Goal: Find specific page/section: Find specific page/section

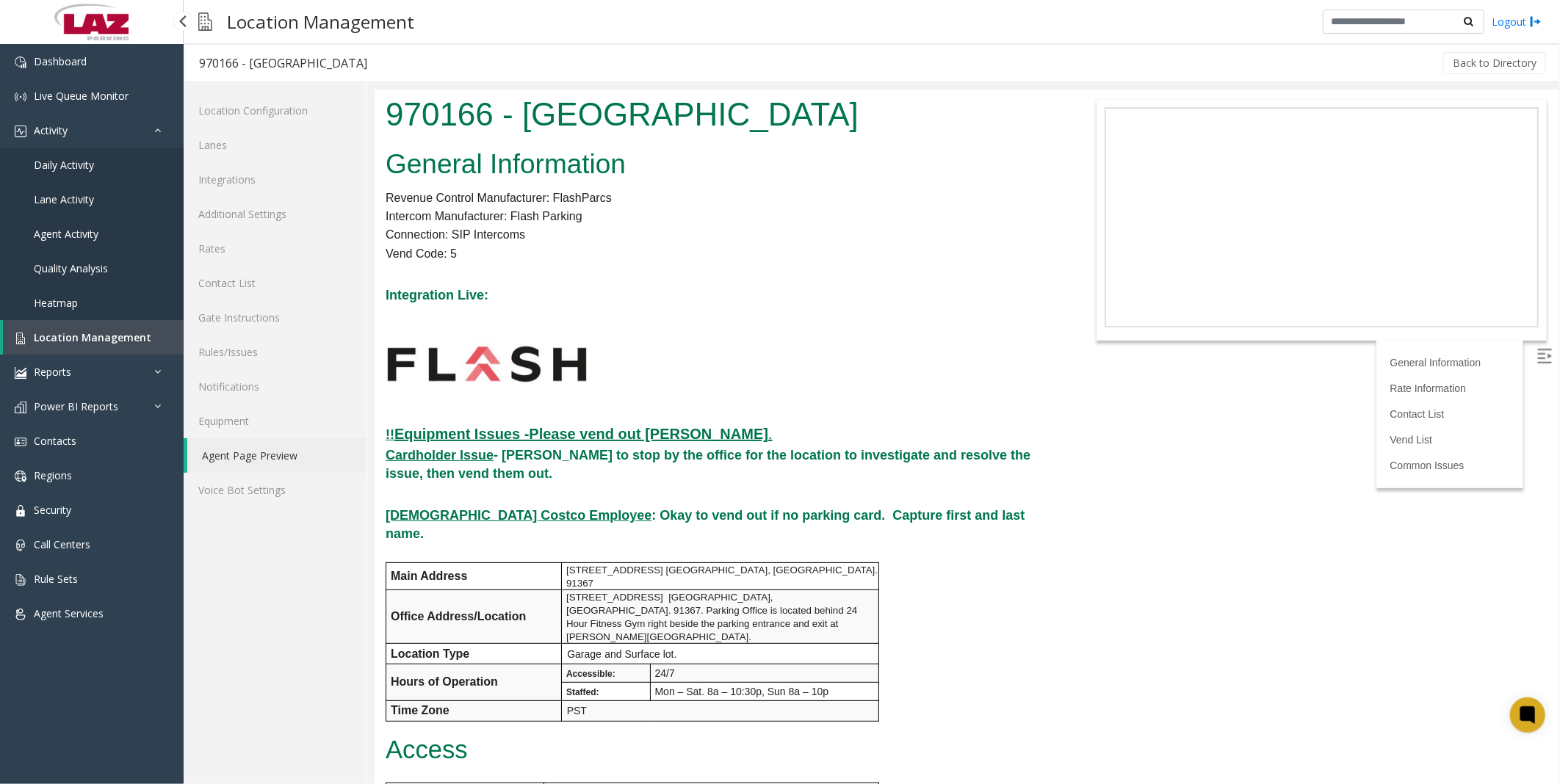
click at [72, 320] on link "Location Management" at bounding box center [93, 337] width 180 height 35
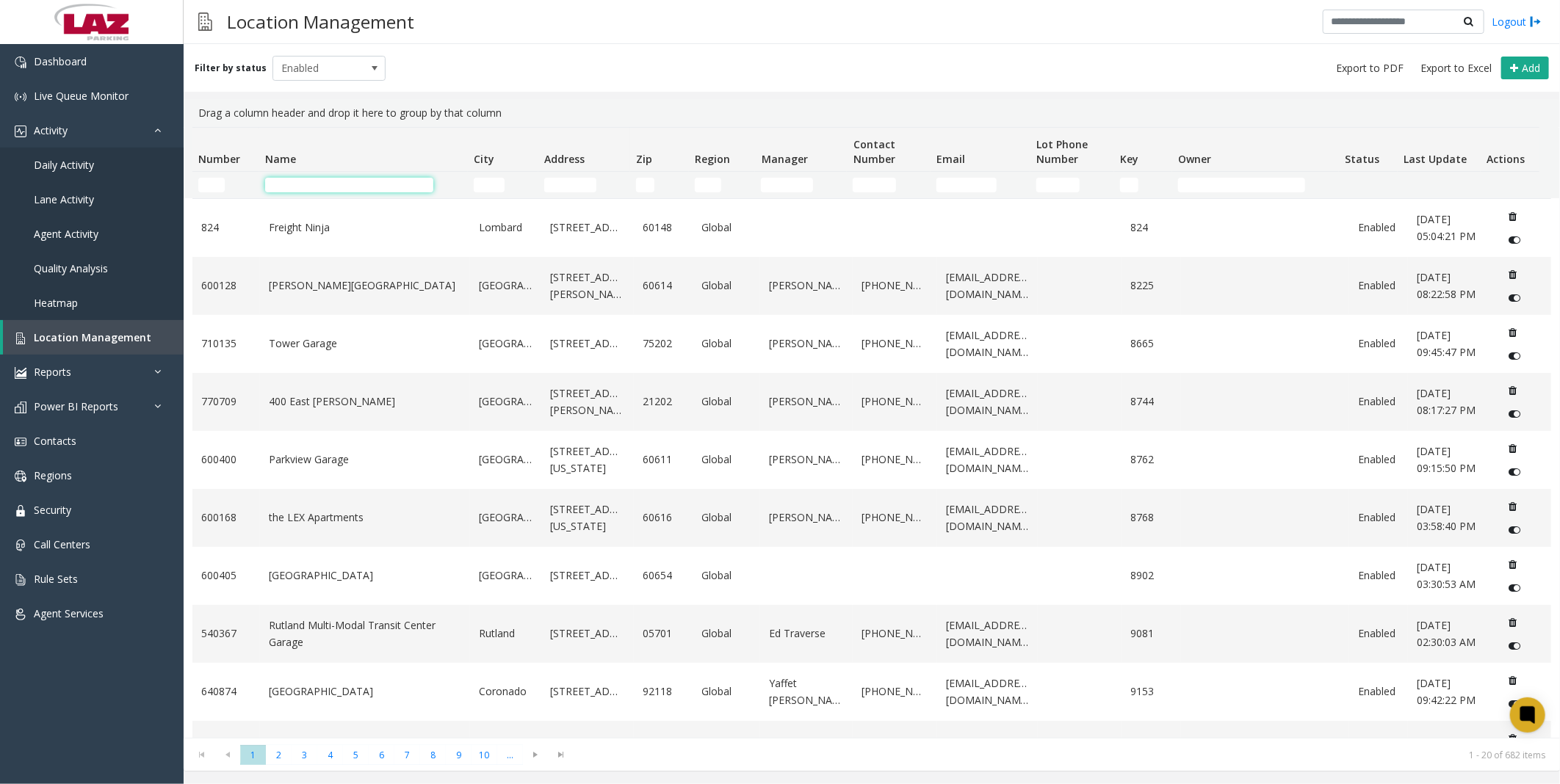
click at [292, 189] on input "Name Filter" at bounding box center [350, 184] width 168 height 14
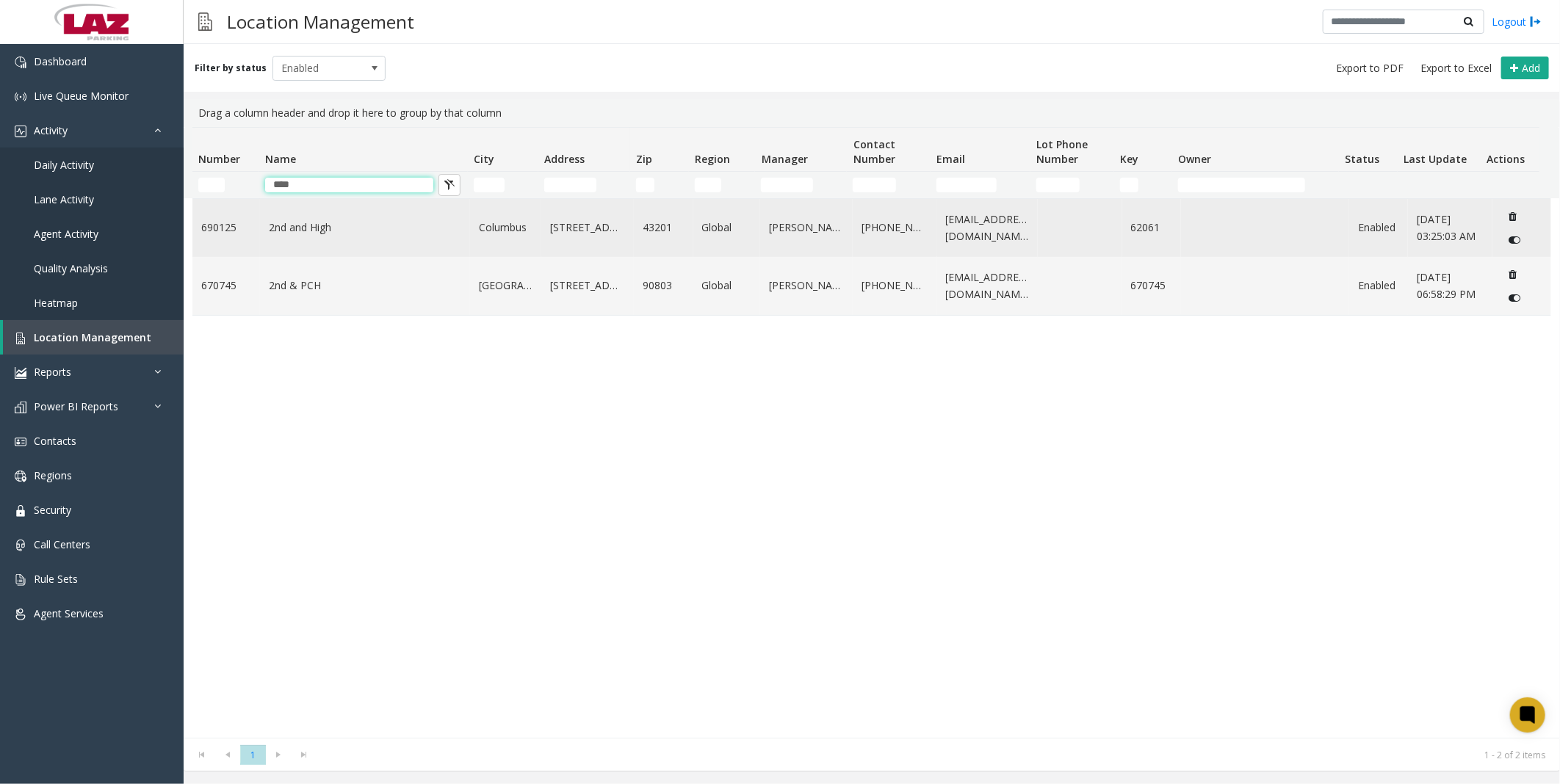
type input "***"
click at [296, 218] on td "2nd and High" at bounding box center [365, 227] width 210 height 58
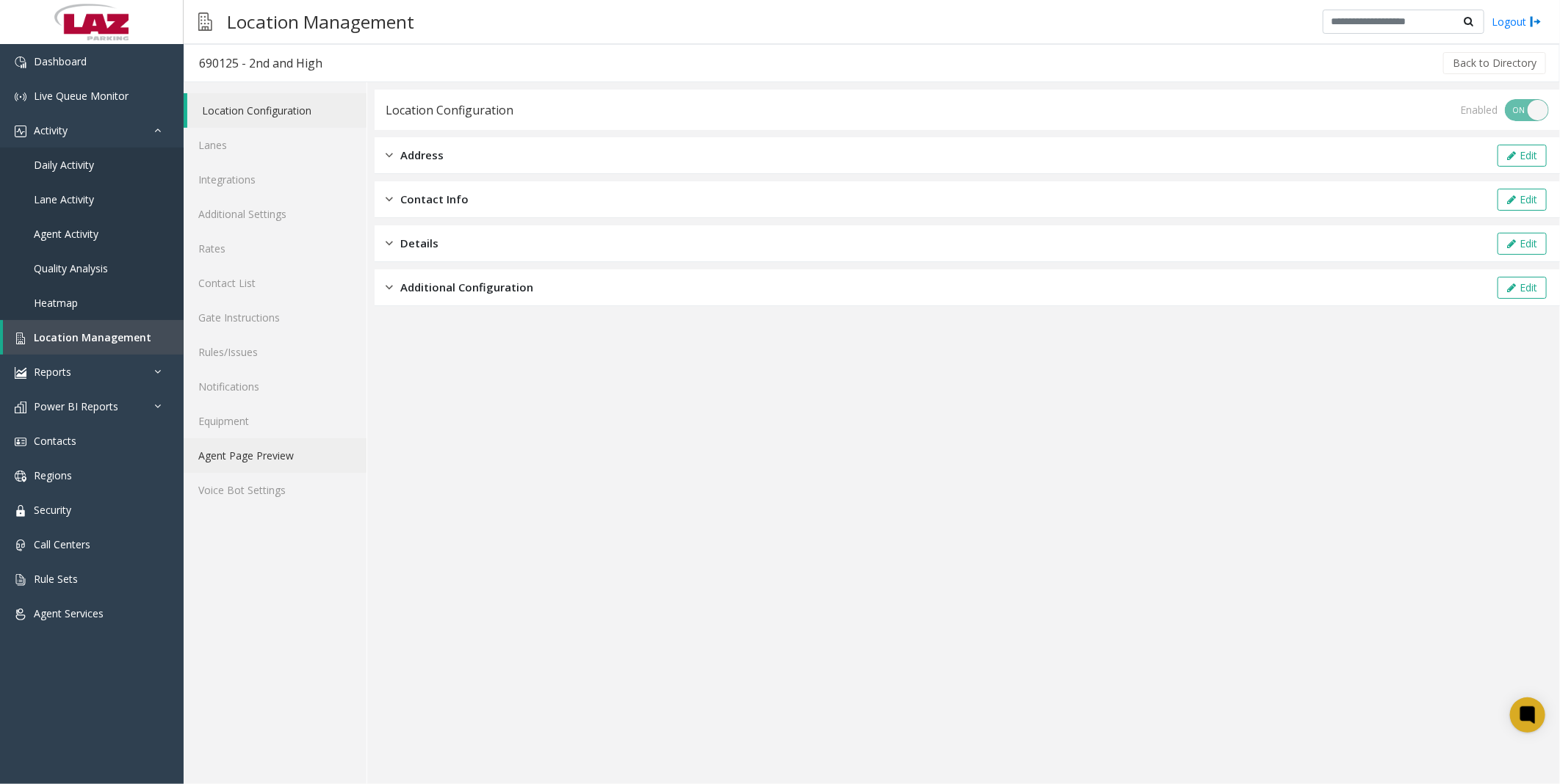
click at [270, 456] on link "Agent Page Preview" at bounding box center [275, 456] width 183 height 35
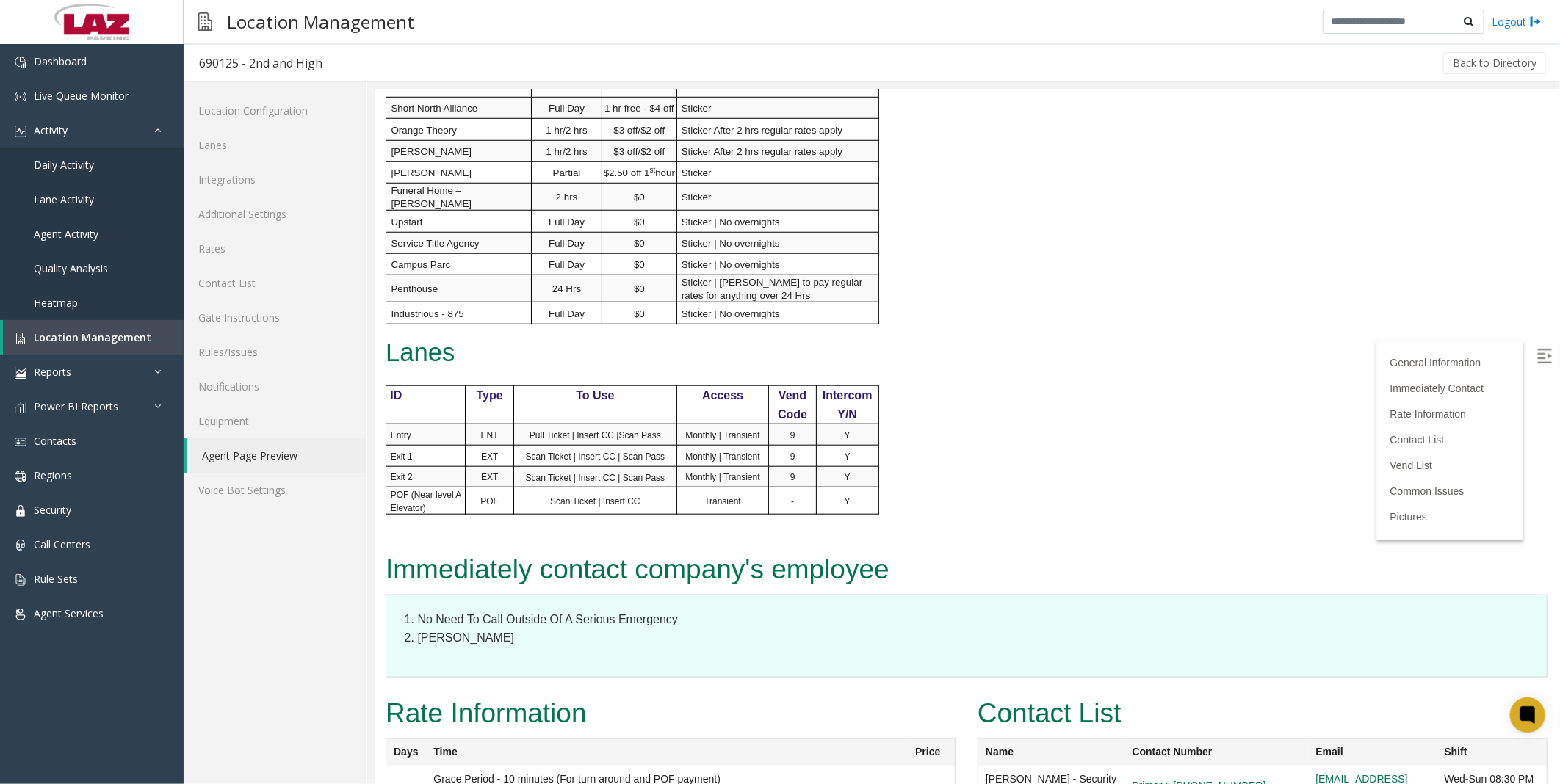
scroll to position [1060, 0]
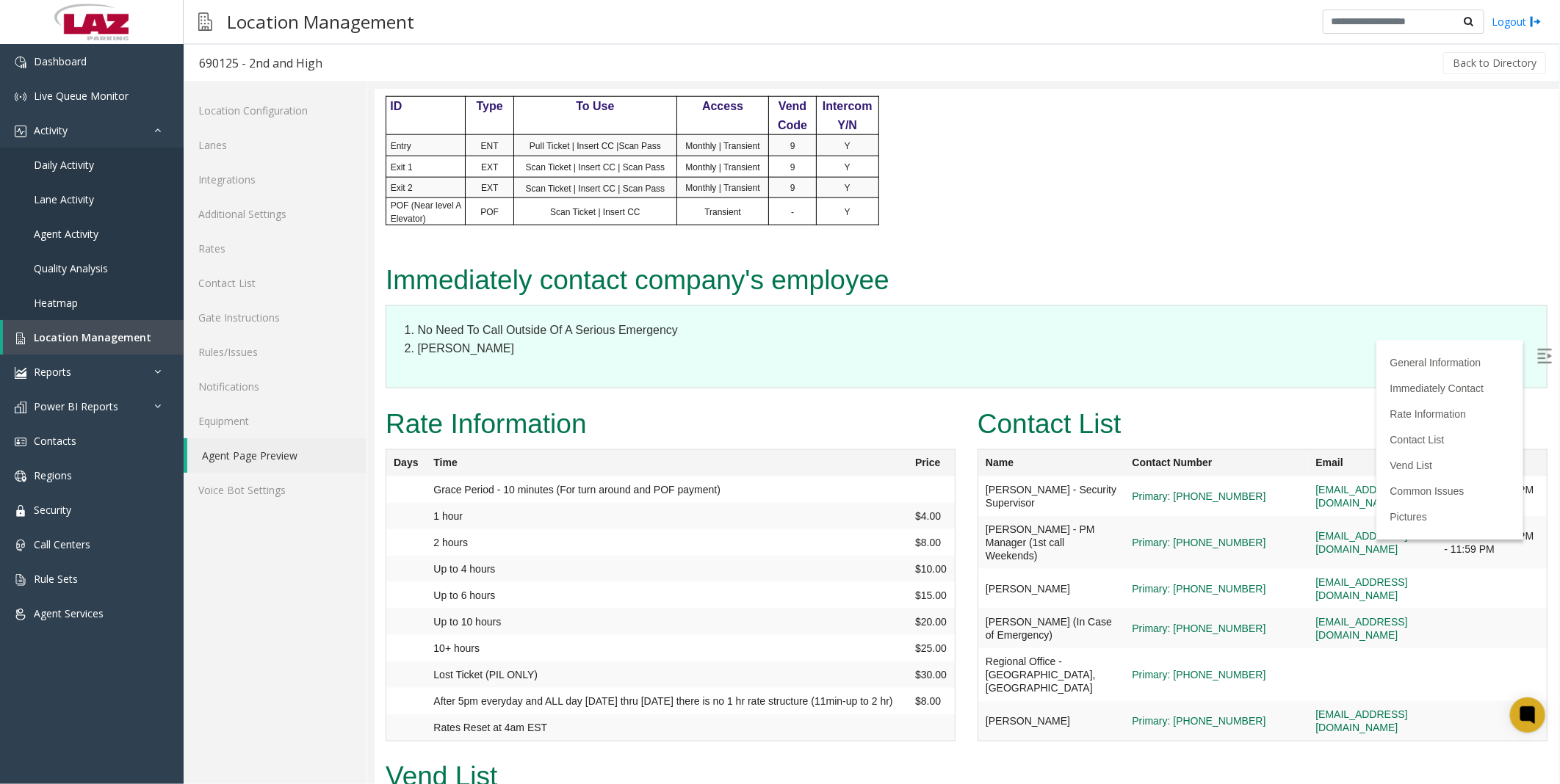
click at [966, 568] on div "Contact List Name Contact Number Email Shift [PERSON_NAME] - Security Superviso…" at bounding box center [1262, 579] width 592 height 353
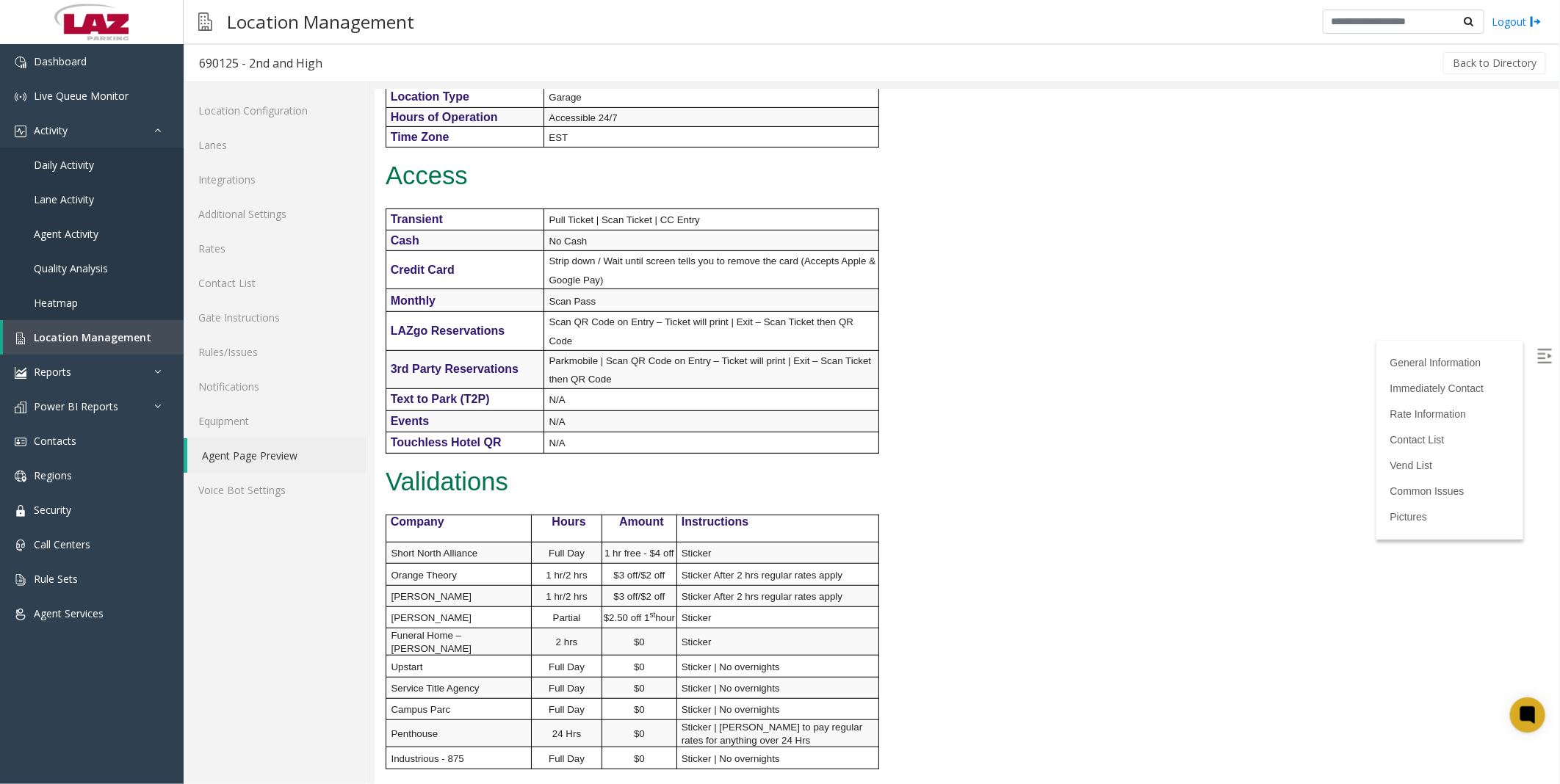
scroll to position [0, 0]
